Goal: Task Accomplishment & Management: Manage account settings

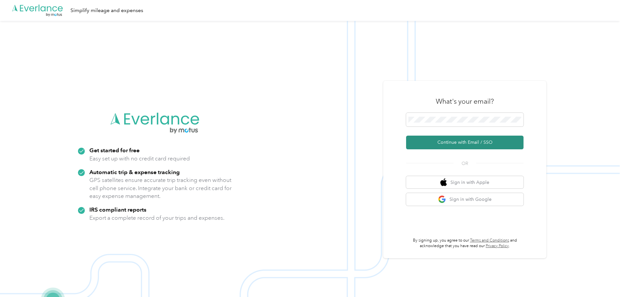
click at [470, 141] on button "Continue with Email / SSO" at bounding box center [464, 143] width 117 height 14
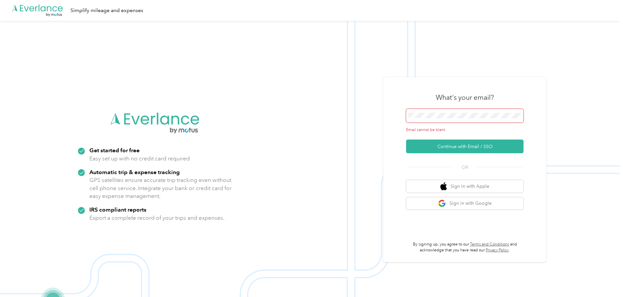
click at [458, 119] on span at bounding box center [464, 116] width 117 height 14
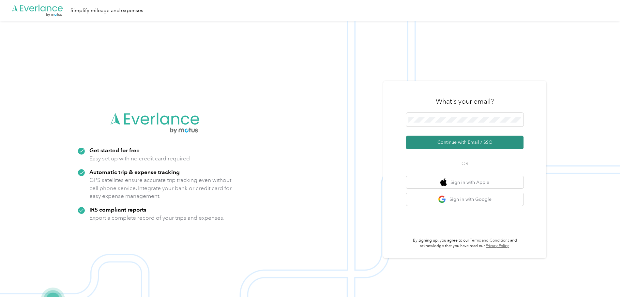
click at [469, 144] on button "Continue with Email / SSO" at bounding box center [464, 143] width 117 height 14
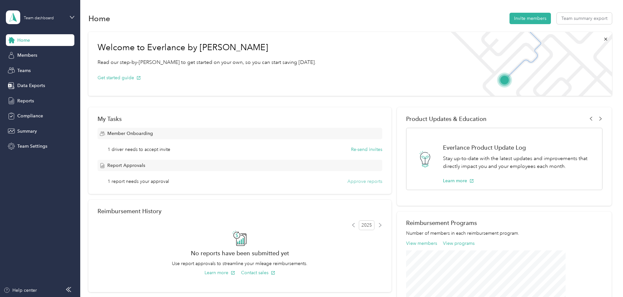
click at [358, 183] on button "Approve reports" at bounding box center [364, 181] width 35 height 7
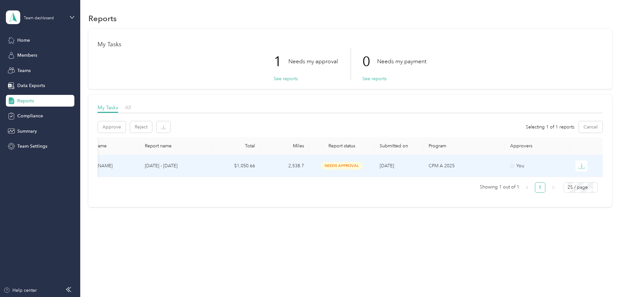
scroll to position [0, 122]
click at [578, 169] on icon "button" at bounding box center [581, 166] width 7 height 7
click at [546, 177] on div "PDF" at bounding box center [546, 177] width 14 height 7
click at [536, 21] on p "Success! Check your inbox for the report in the file 1D3AB80DF-0002.pdf!" at bounding box center [559, 21] width 83 height 24
click at [575, 18] on p "Success! Check your inbox for the report in the file 1D3AB80DF-0002.pdf!" at bounding box center [559, 21] width 83 height 24
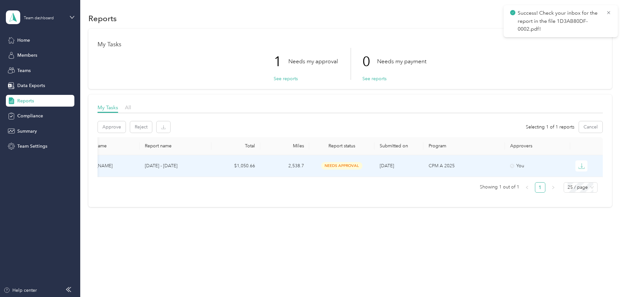
click at [575, 13] on p "Success! Check your inbox for the report in the file 1D3AB80DF-0002.pdf!" at bounding box center [559, 21] width 83 height 24
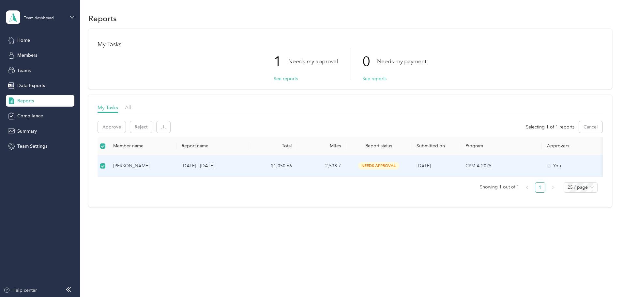
click at [399, 164] on span "needs approval" at bounding box center [378, 166] width 41 height 8
click at [171, 167] on div "[PERSON_NAME]" at bounding box center [142, 165] width 58 height 7
click at [248, 164] on td "[DATE] - [DATE]" at bounding box center [212, 166] width 72 height 22
click at [516, 164] on p "CPM A 2025" at bounding box center [500, 165] width 71 height 7
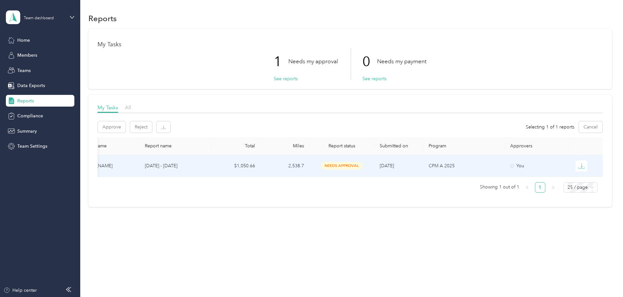
scroll to position [0, 122]
click at [580, 167] on icon "button" at bounding box center [581, 165] width 2 height 5
click at [544, 176] on div "PDF" at bounding box center [546, 177] width 14 height 7
click at [547, 23] on p "Success! Check your inbox for the report in the file 1D3AB80DF-0002.pdf!" at bounding box center [559, 21] width 83 height 24
click at [573, 19] on p "Success! Check your inbox for the report in the file 1D3AB80DF-0002.pdf!" at bounding box center [559, 21] width 83 height 24
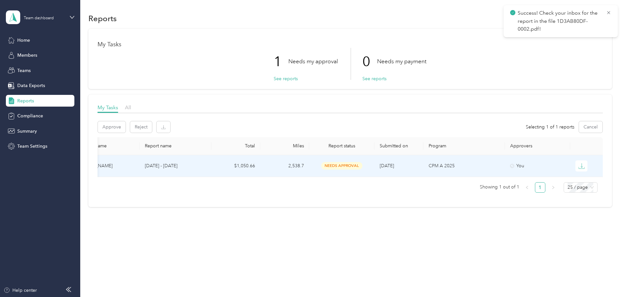
click at [577, 14] on p "Success! Check your inbox for the report in the file 1D3AB80DF-0002.pdf!" at bounding box center [559, 21] width 83 height 24
click at [46, 86] on div "Data Exports" at bounding box center [40, 86] width 68 height 12
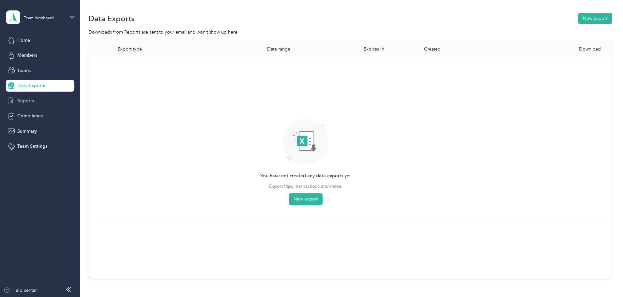
click at [38, 100] on div "Reports" at bounding box center [40, 101] width 68 height 12
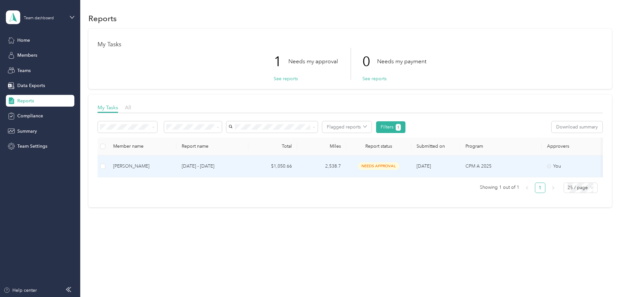
click at [248, 160] on td "[DATE] - [DATE]" at bounding box center [212, 167] width 72 height 22
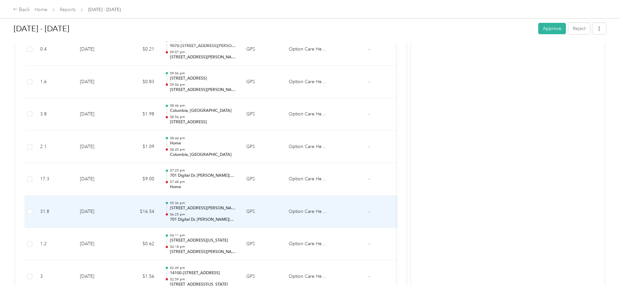
scroll to position [4838, 0]
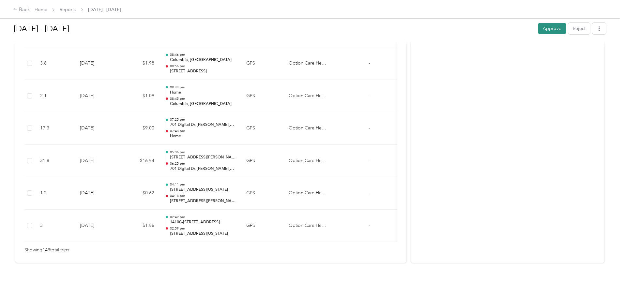
click at [538, 30] on button "Approve" at bounding box center [552, 28] width 28 height 11
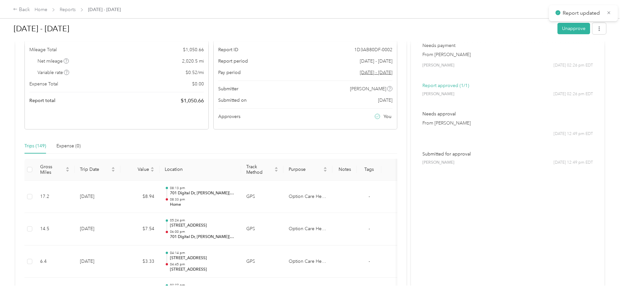
scroll to position [0, 0]
